Goal: Book appointment/travel/reservation

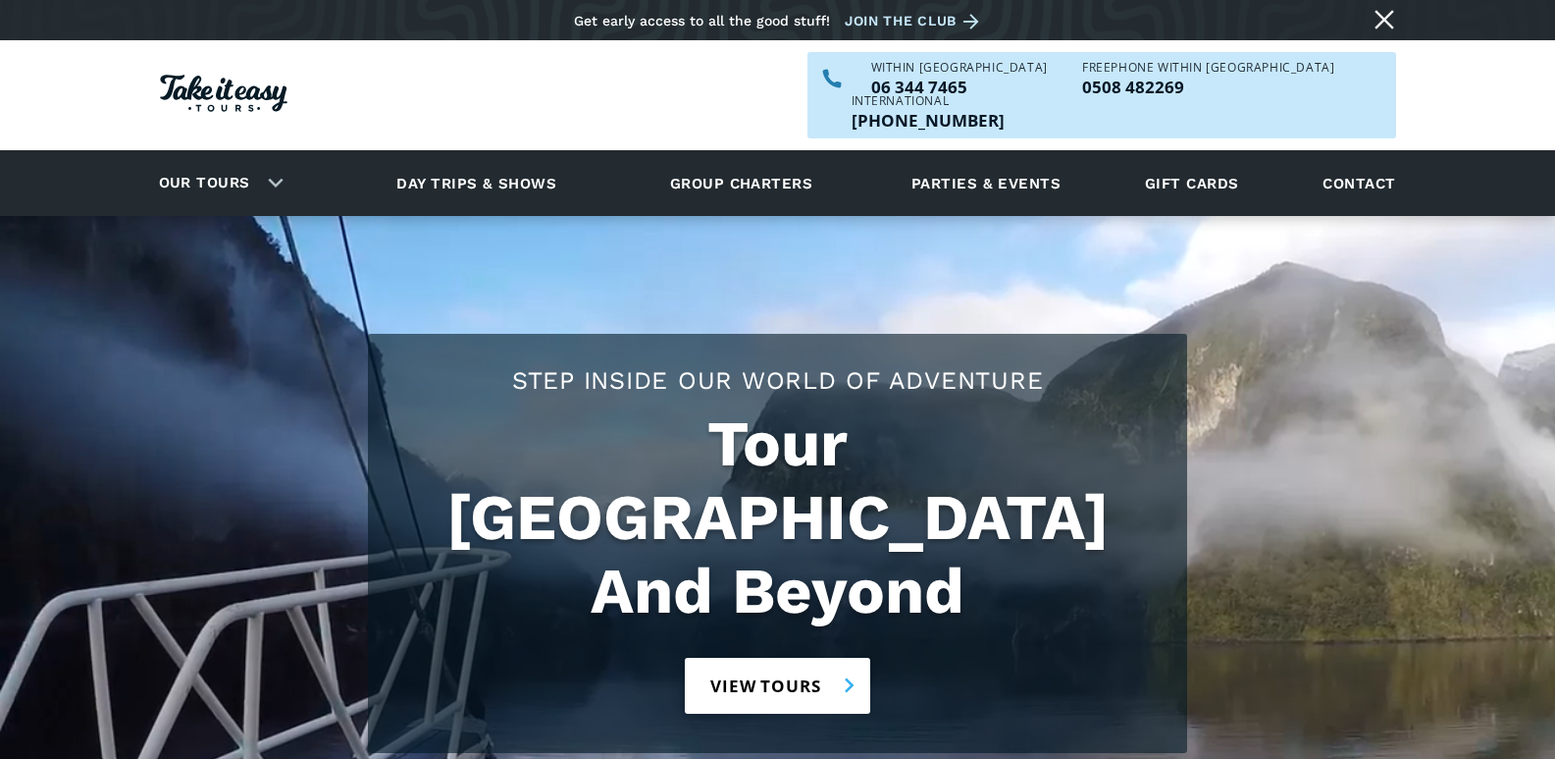
click at [794, 657] on link "View tours" at bounding box center [777, 685] width 185 height 56
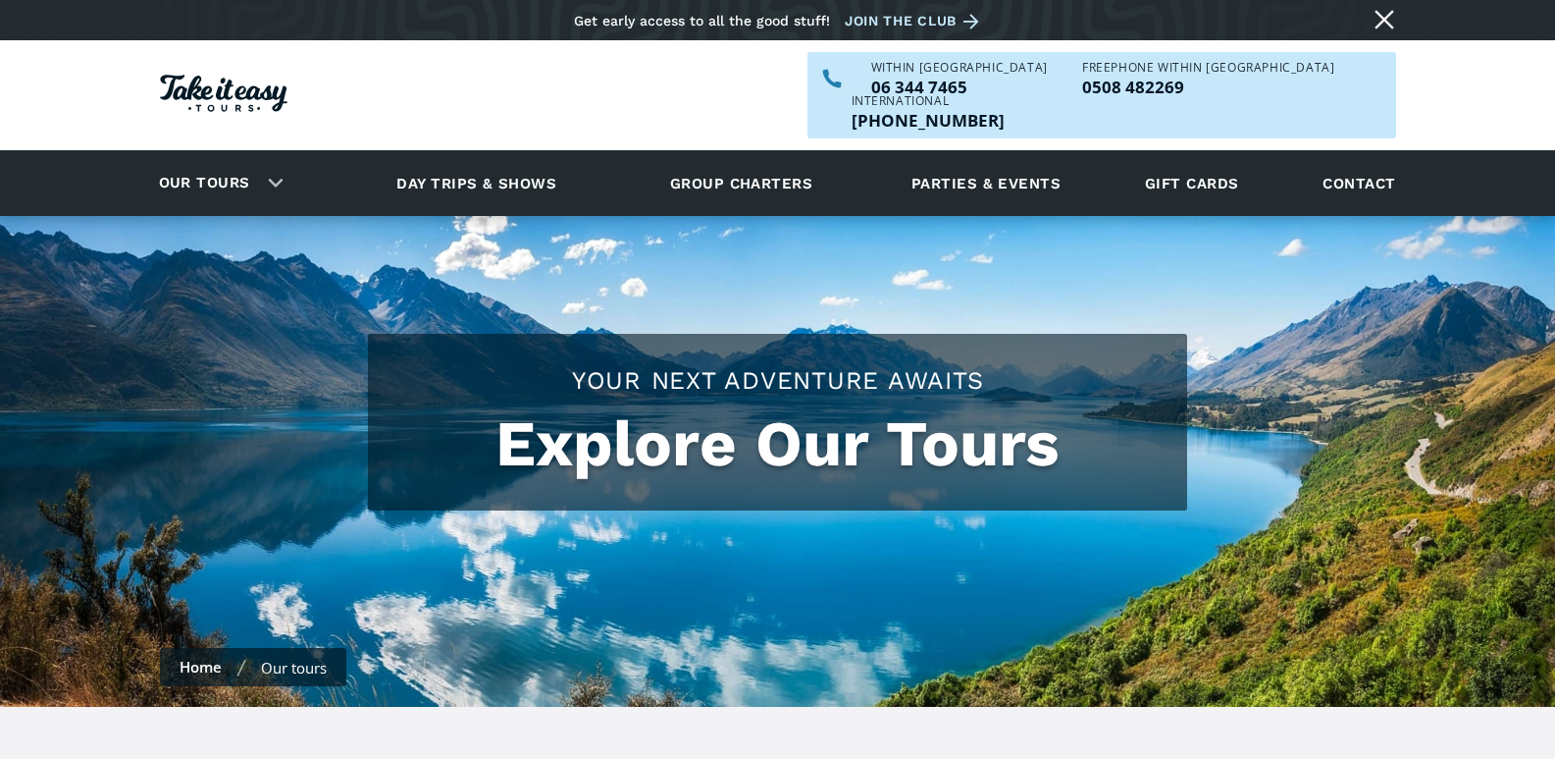
click at [674, 422] on h1 "Explore Our Tours" at bounding box center [778, 444] width 780 height 74
click at [303, 657] on div "Our tours" at bounding box center [294, 667] width 66 height 20
click at [276, 156] on div "Our tours" at bounding box center [217, 183] width 164 height 54
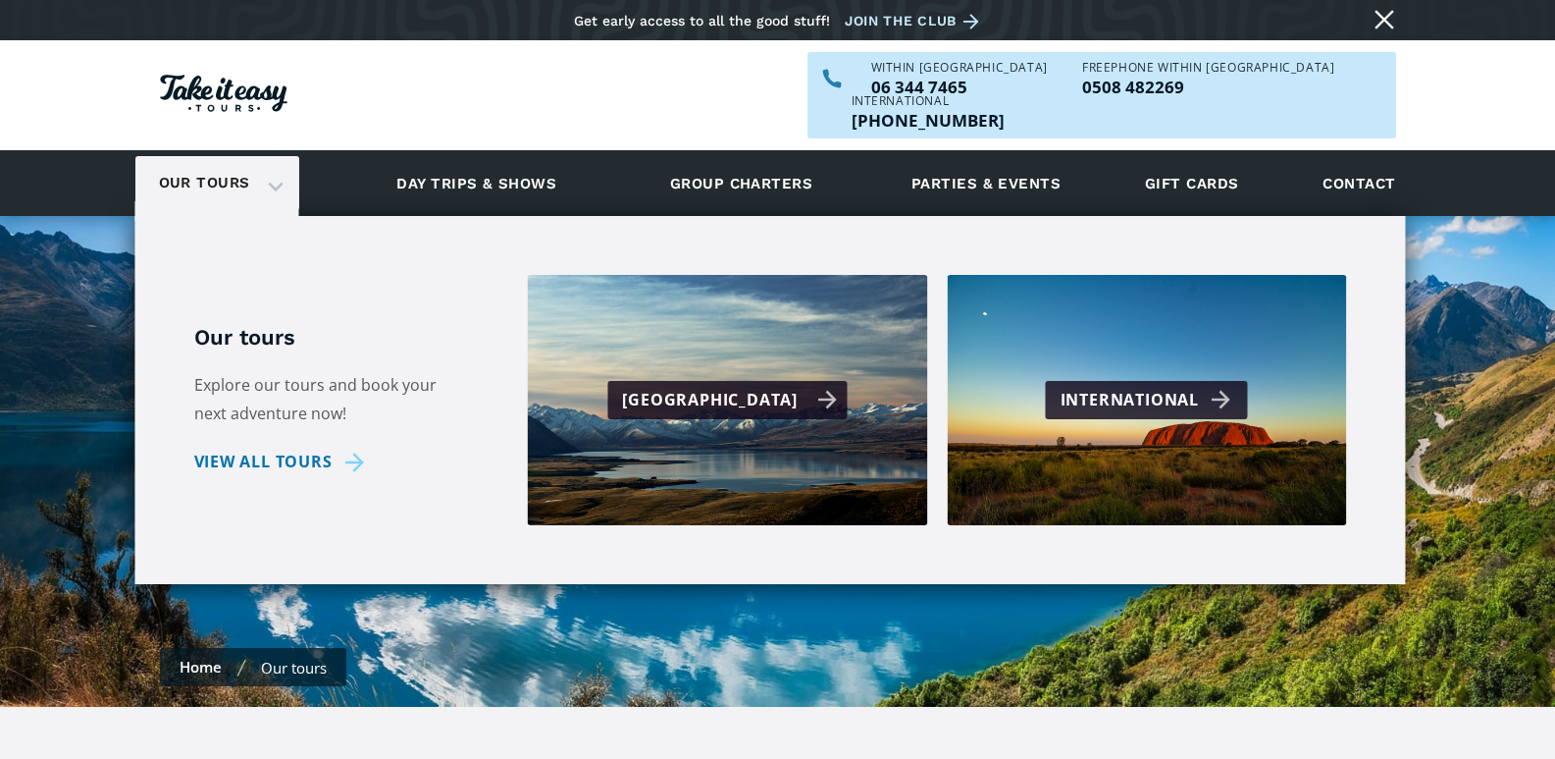
click at [720, 386] on div "[GEOGRAPHIC_DATA]" at bounding box center [729, 400] width 215 height 28
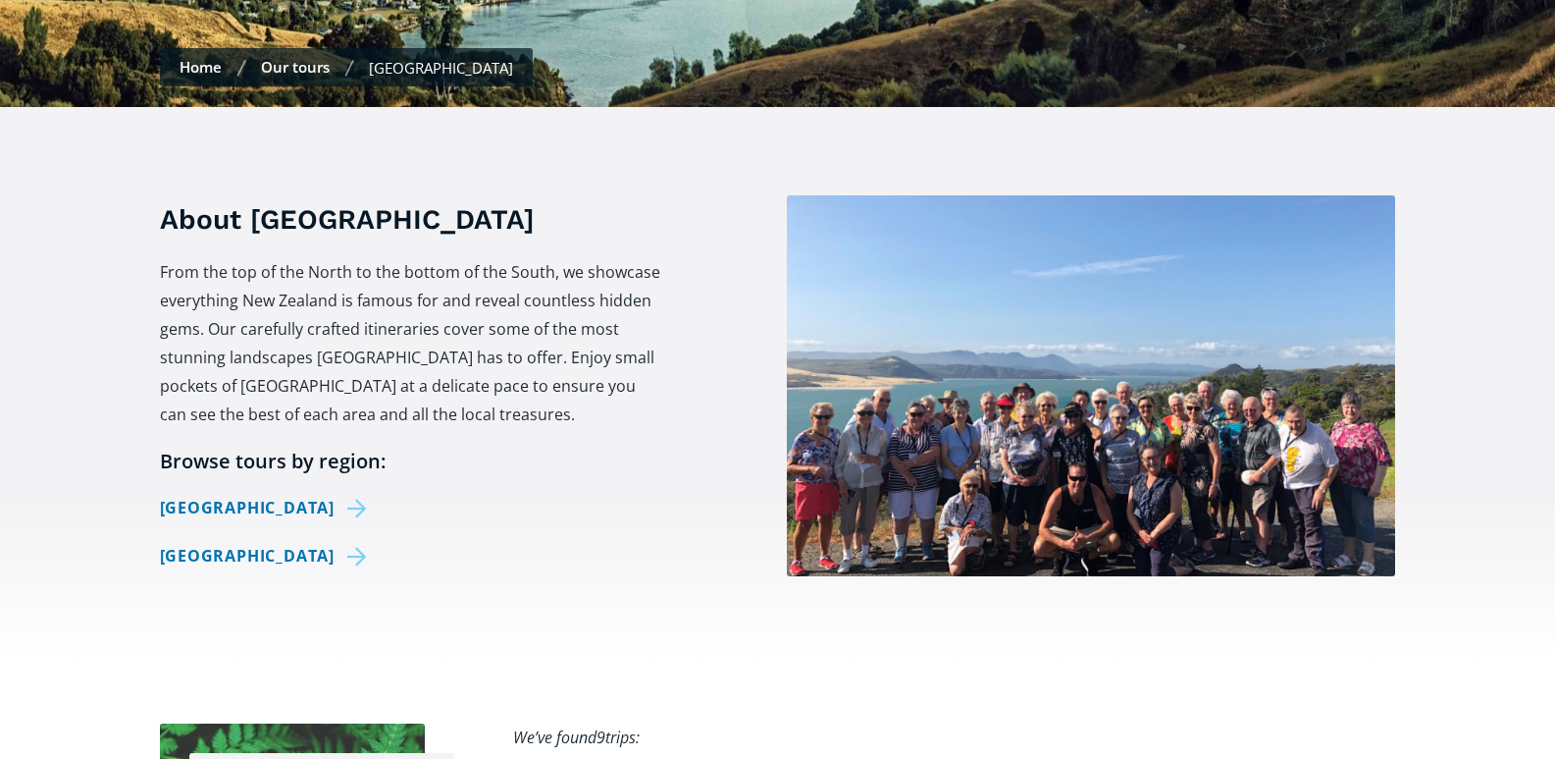
scroll to position [589, 0]
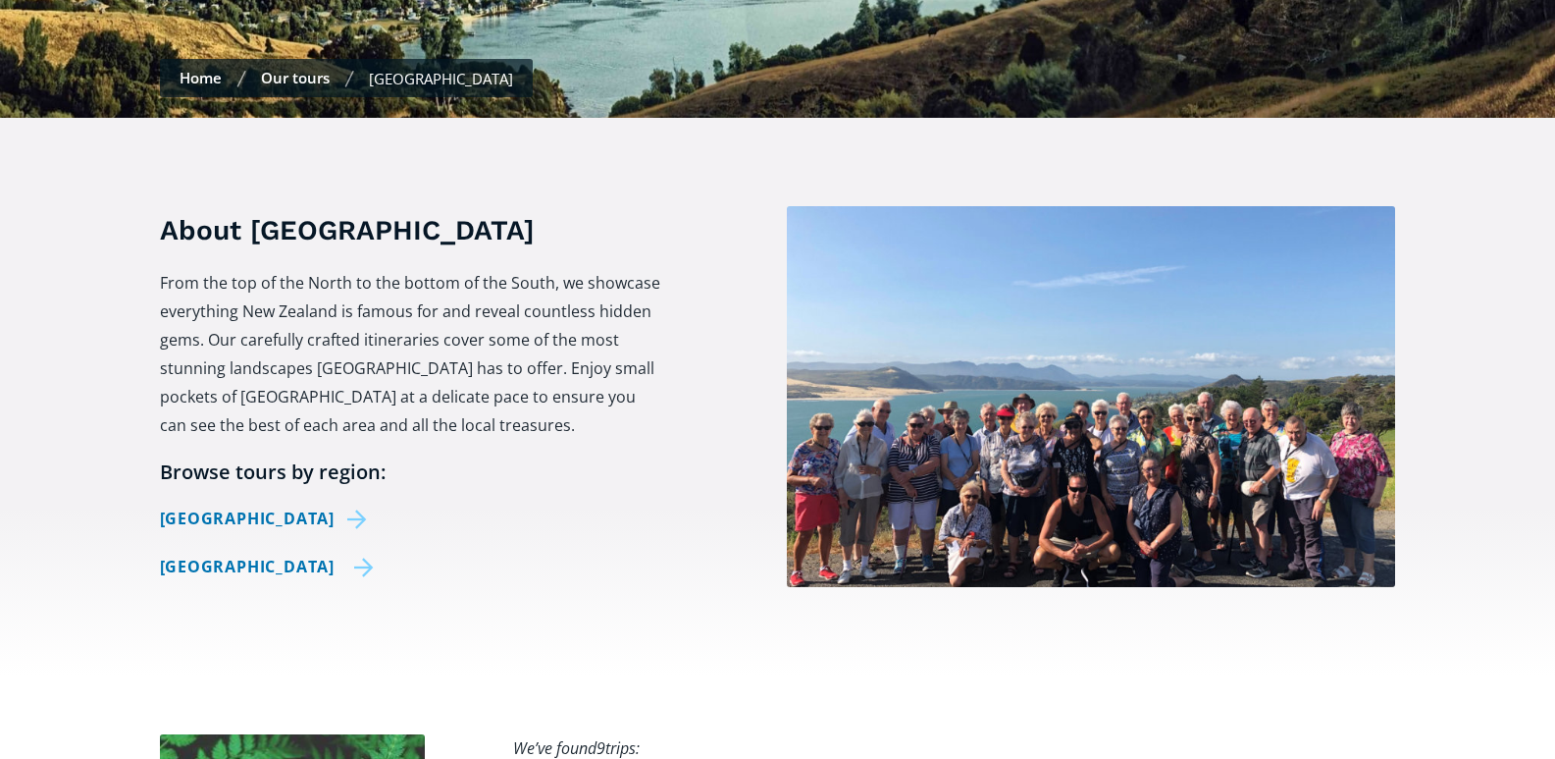
click at [269, 552] on link "[GEOGRAPHIC_DATA]" at bounding box center [267, 566] width 215 height 28
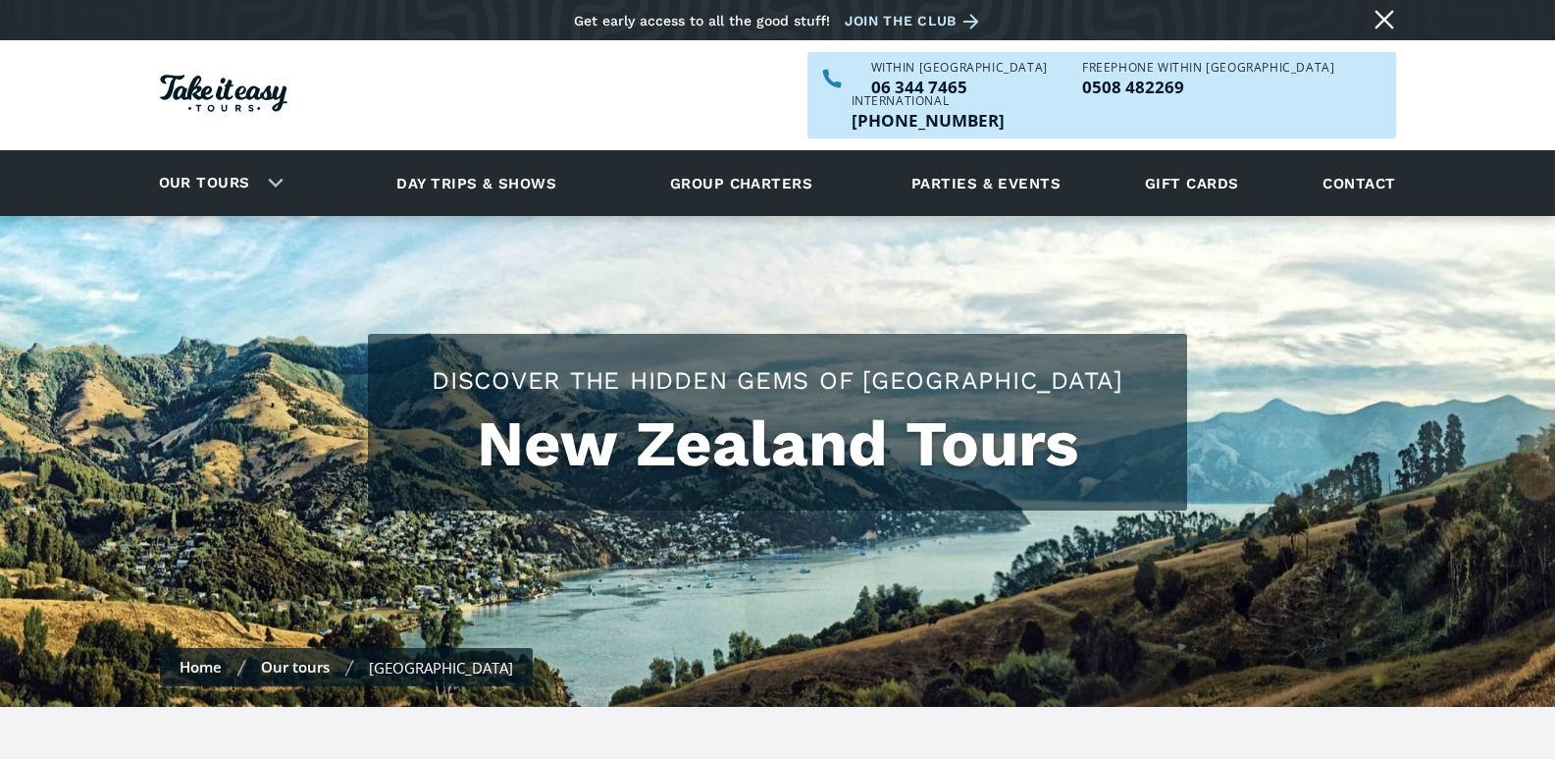
scroll to position [589, 0]
